Goal: Transaction & Acquisition: Purchase product/service

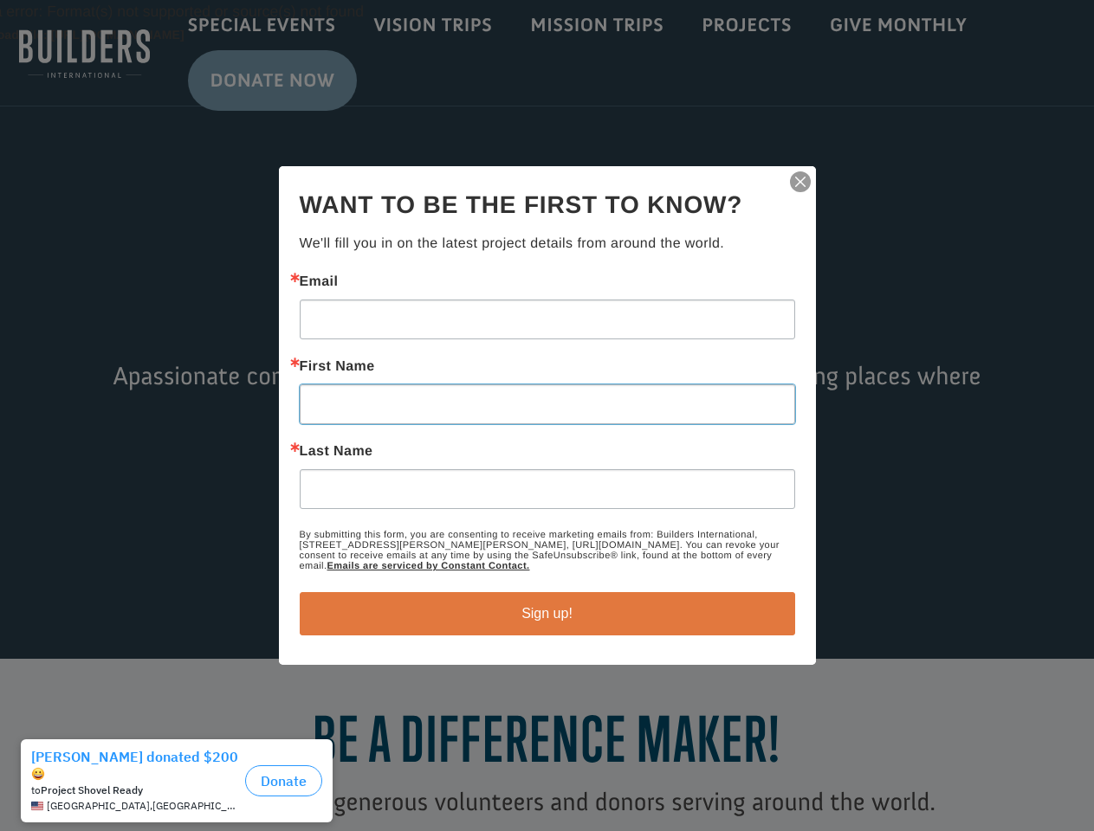
click at [546, 416] on input "First Name" at bounding box center [547, 404] width 495 height 40
click at [800, 182] on img "button" at bounding box center [800, 182] width 24 height 24
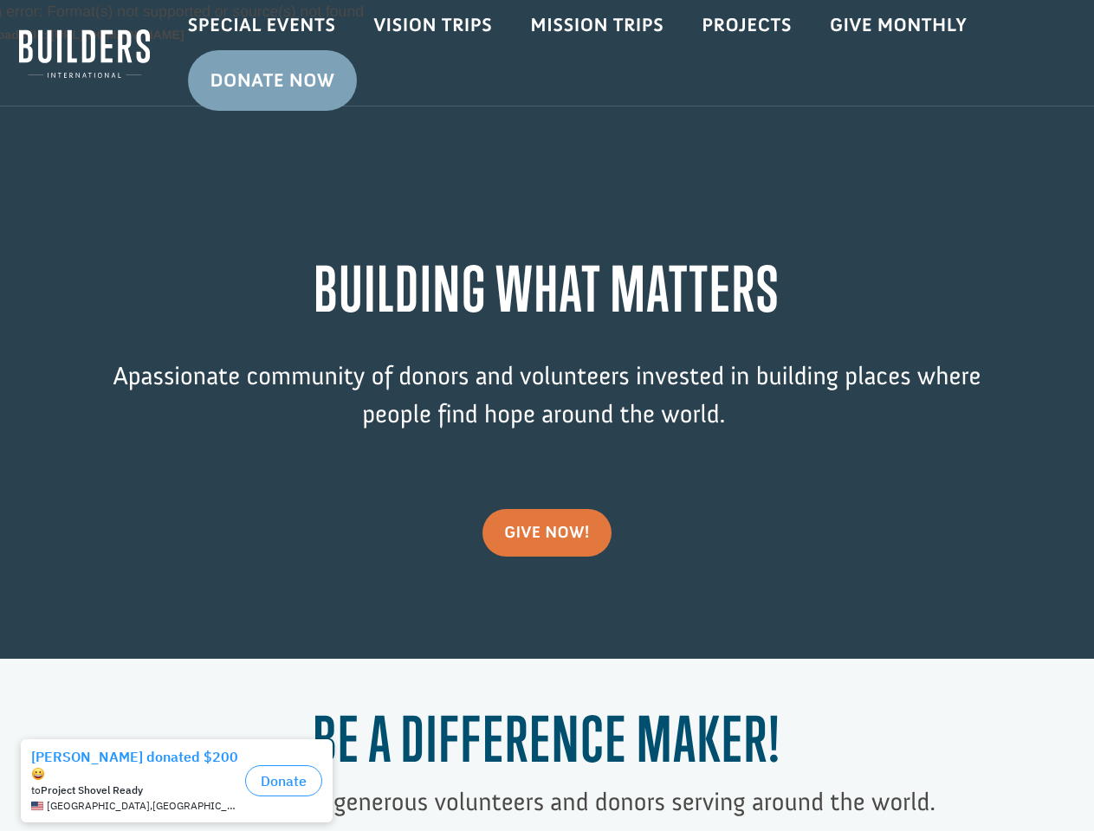
click at [547, 614] on div "Video Player Media error: Format(s) not supported or source(s) not found Downlo…" at bounding box center [547, 329] width 1094 height 659
click at [181, 784] on div "to Project Shovel Ready" at bounding box center [134, 790] width 207 height 12
click at [283, 765] on button "Donate" at bounding box center [283, 780] width 77 height 31
